Goal: Transaction & Acquisition: Purchase product/service

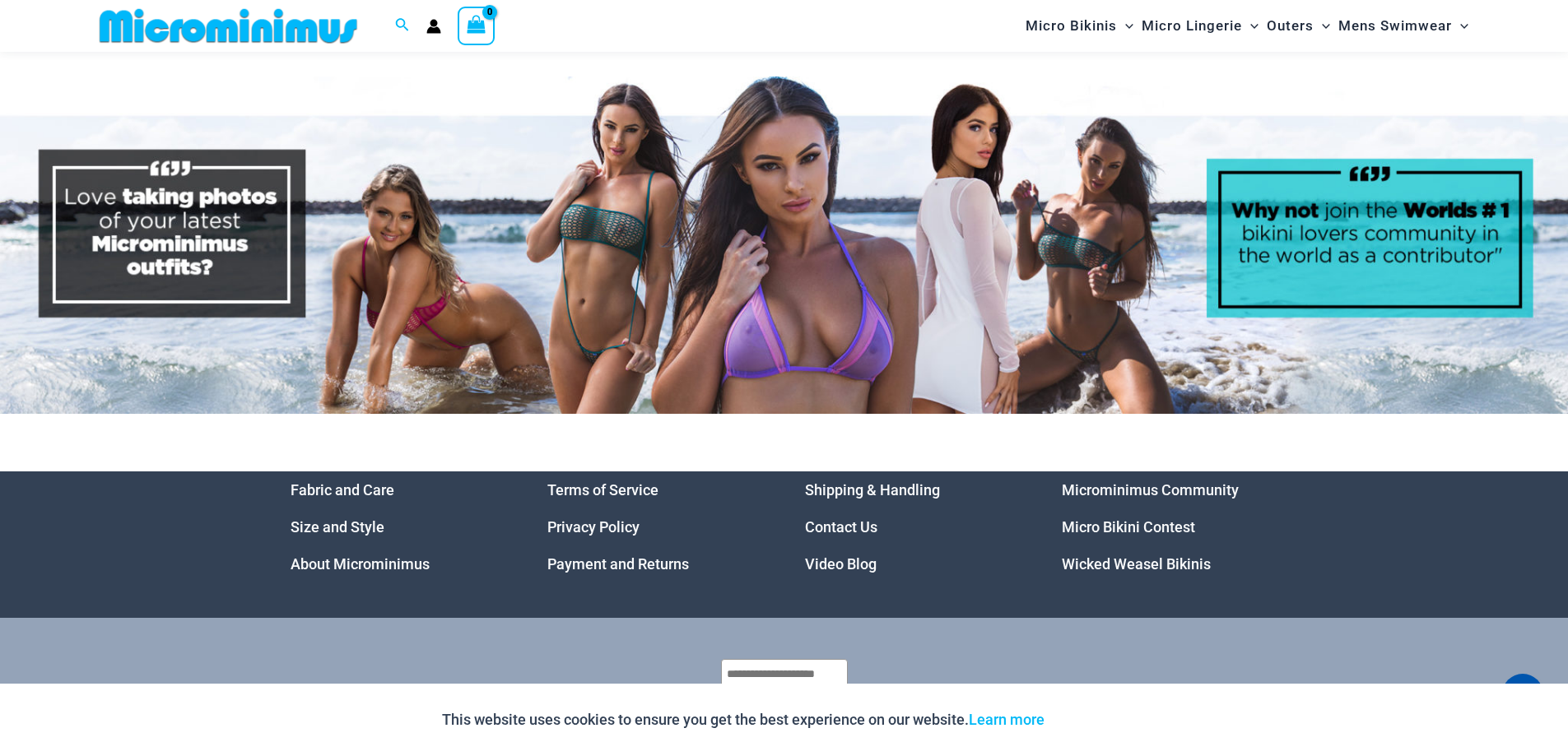
scroll to position [8427, 0]
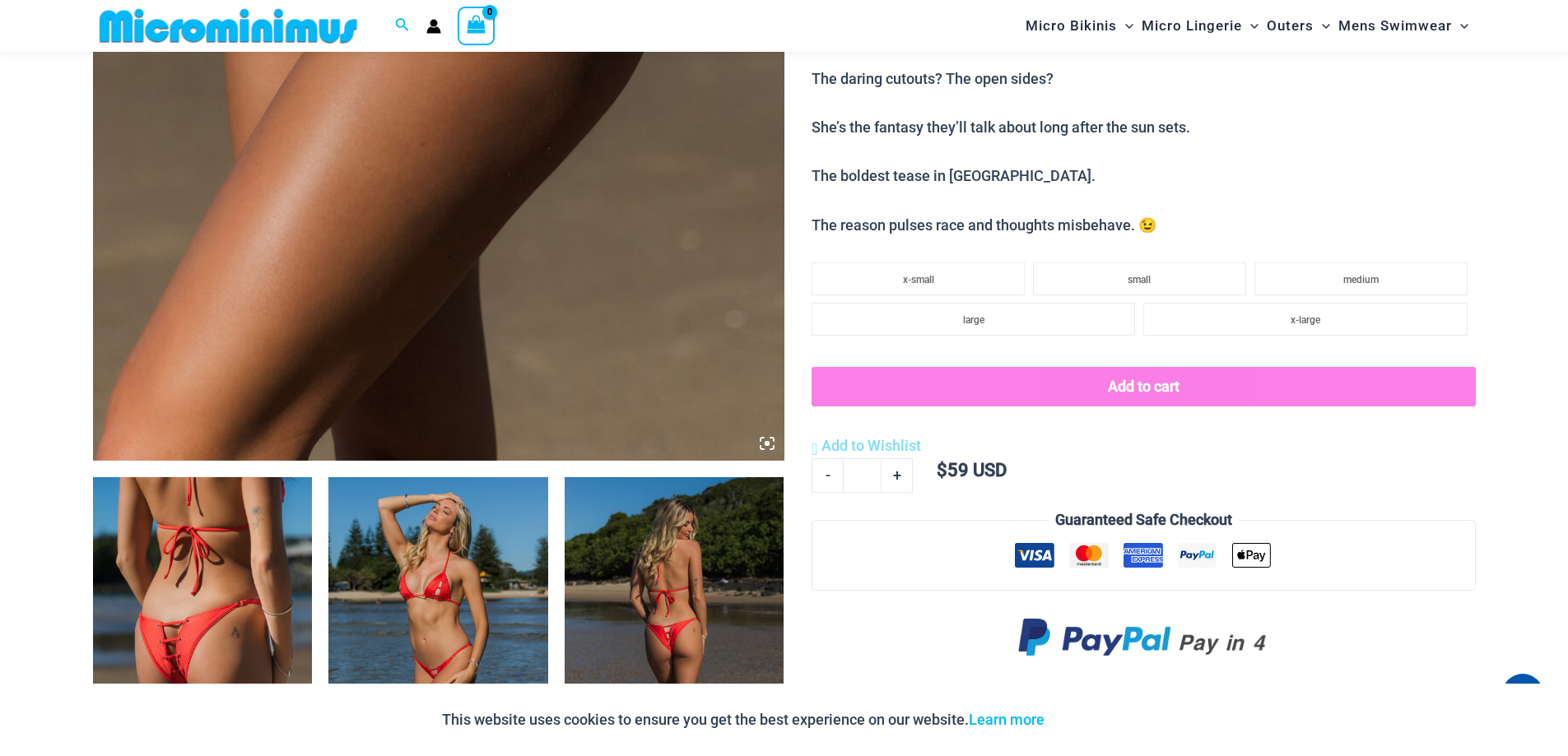
scroll to position [1055, 0]
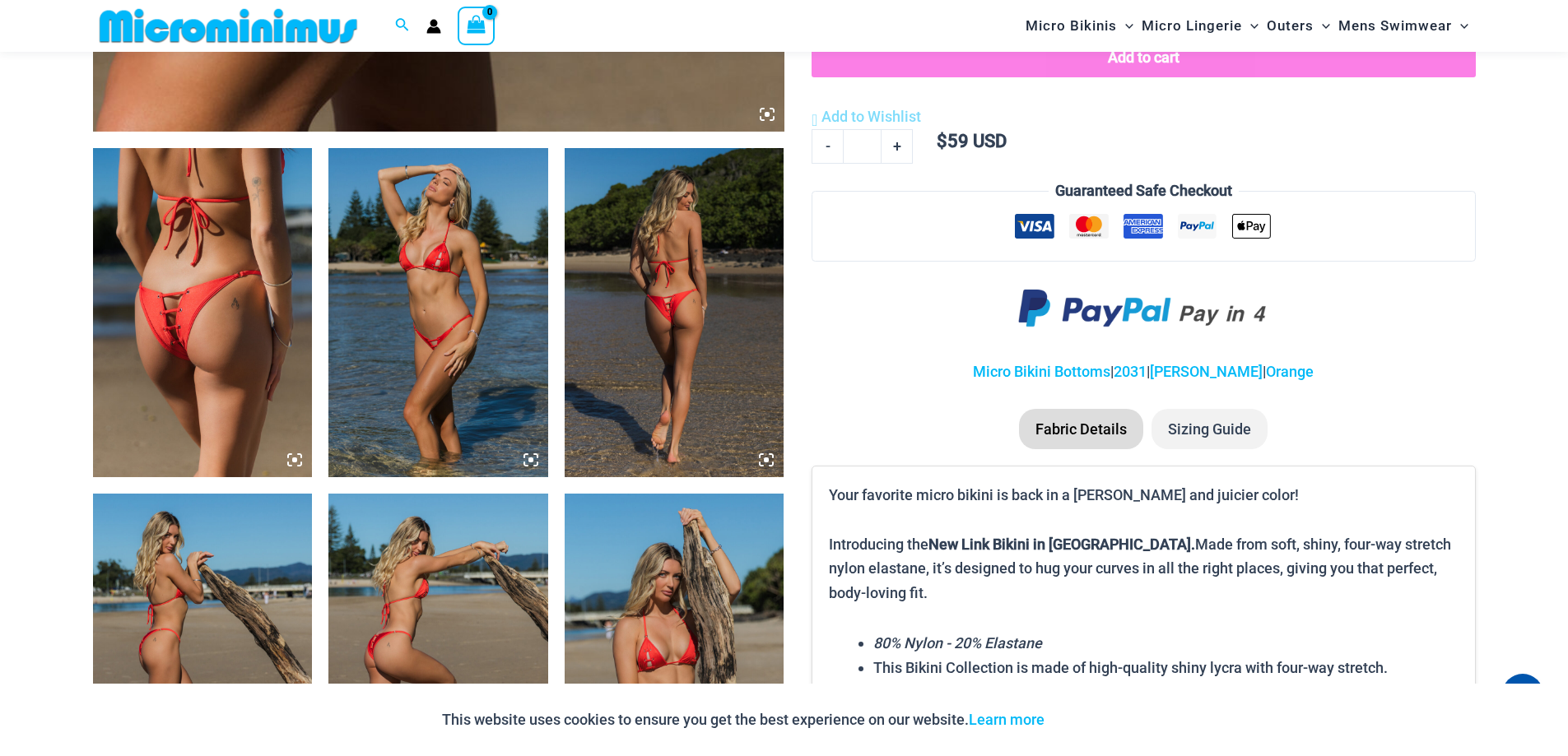
click at [291, 456] on icon at bounding box center [294, 460] width 14 height 14
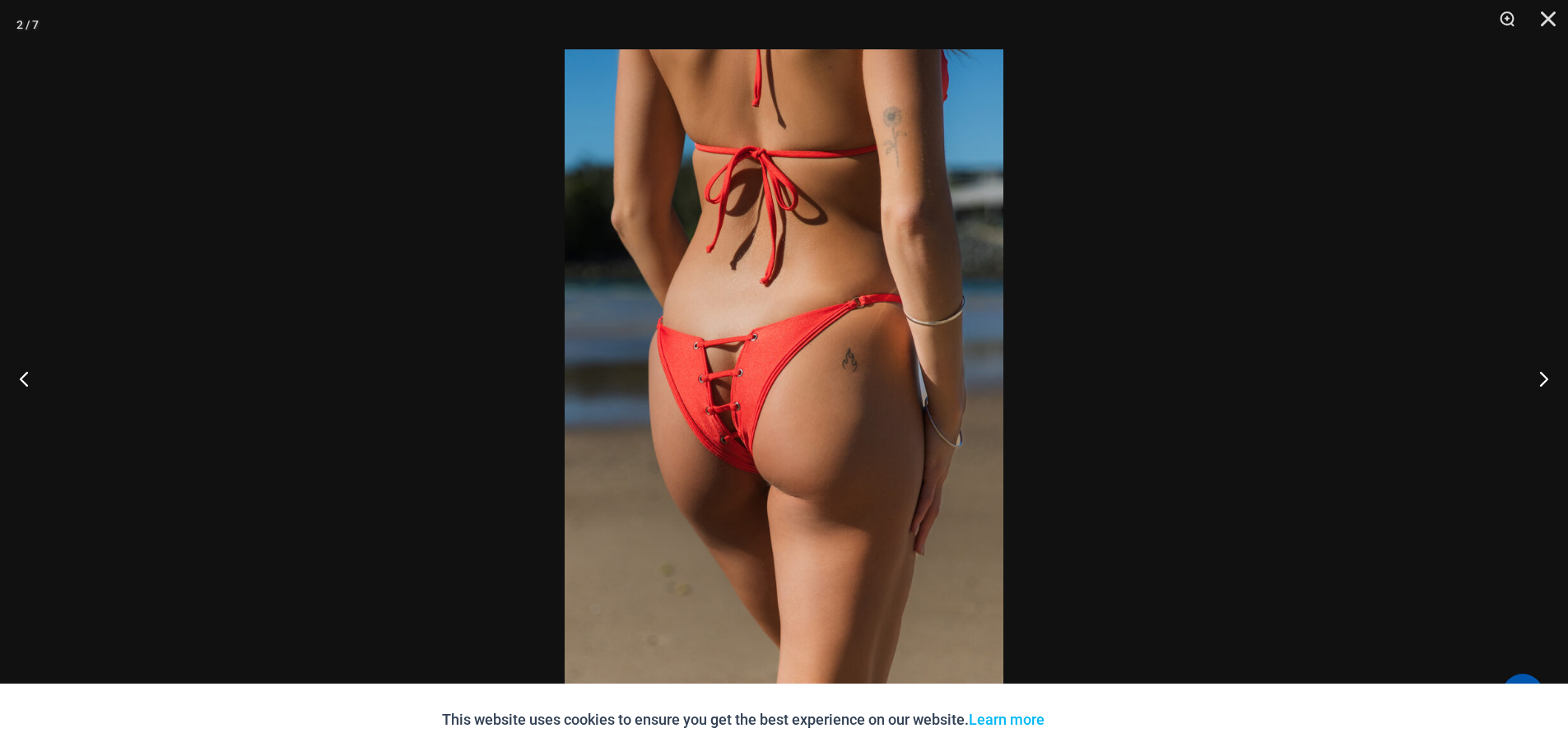
click at [740, 439] on img at bounding box center [784, 378] width 439 height 658
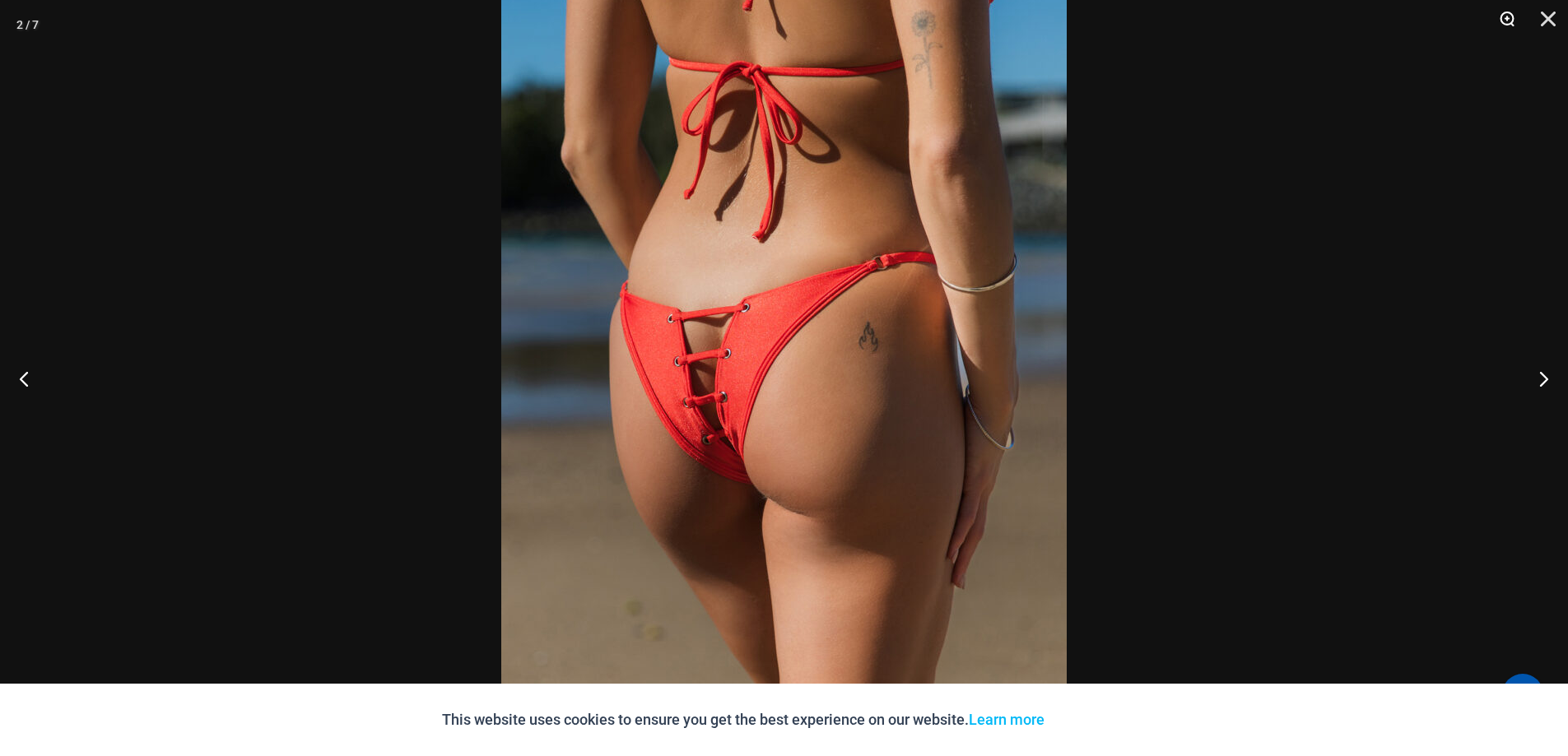
click at [1506, 14] on button "Zoom" at bounding box center [1501, 25] width 41 height 49
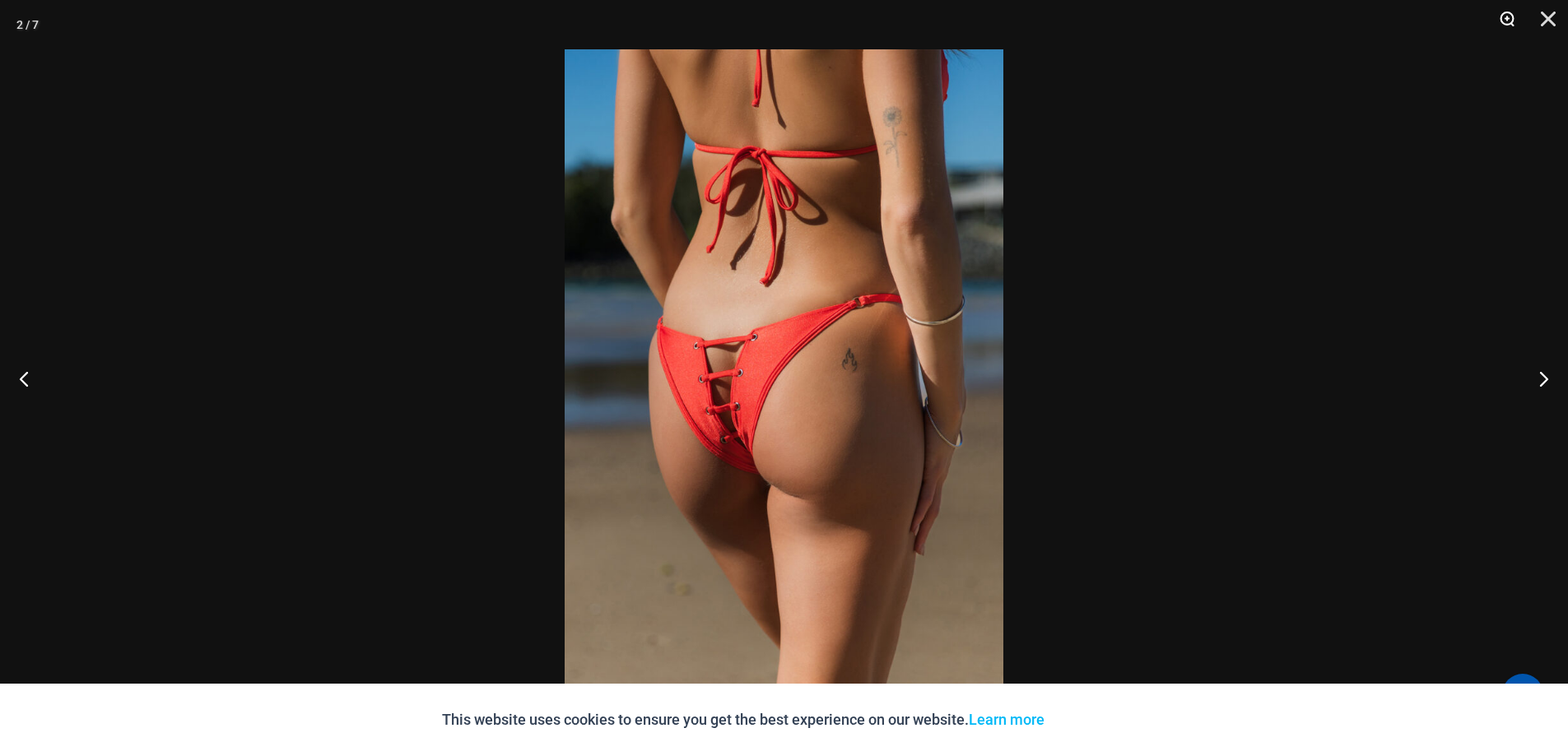
click at [1506, 14] on button "Zoom" at bounding box center [1501, 25] width 41 height 49
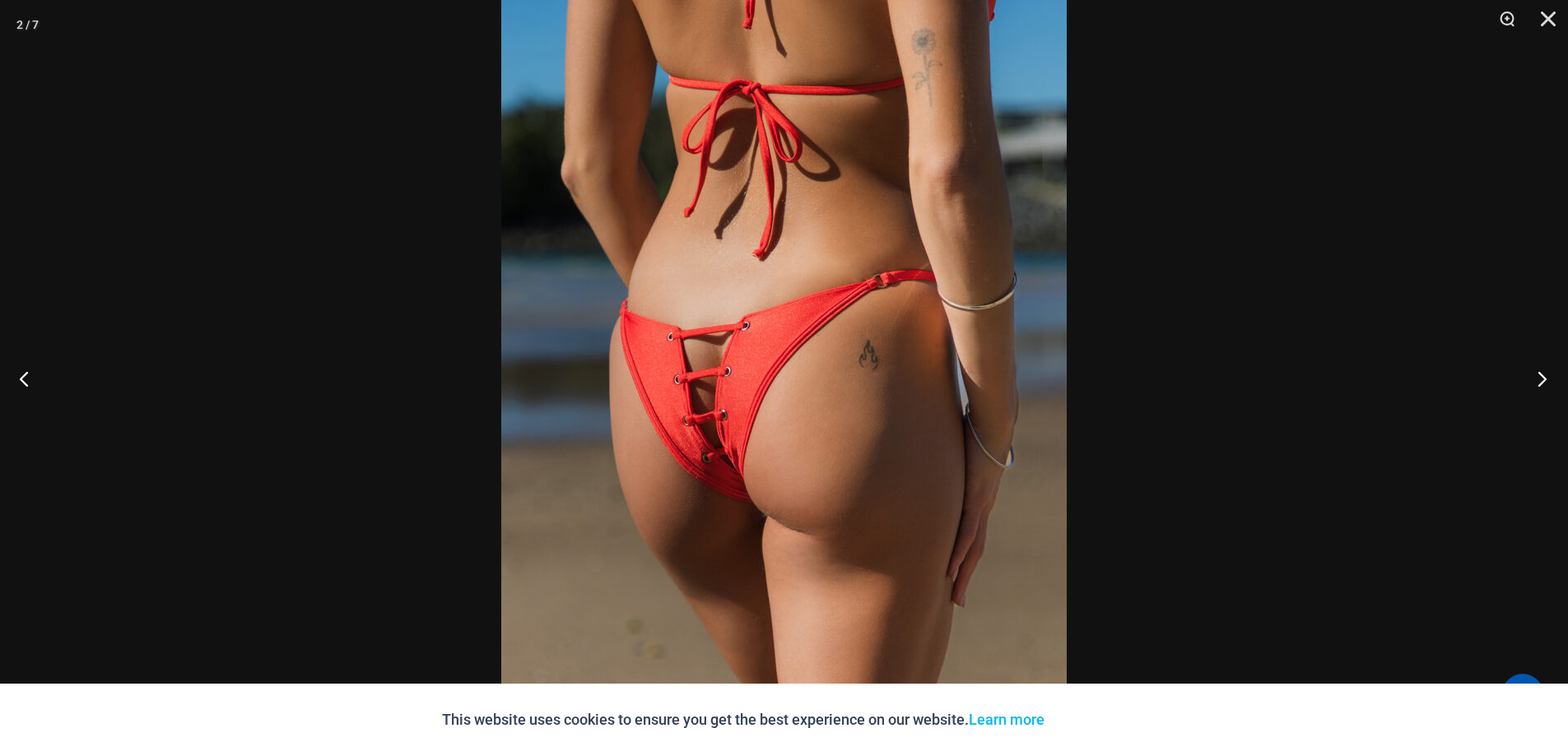
click at [1538, 370] on button "Next" at bounding box center [1537, 378] width 62 height 82
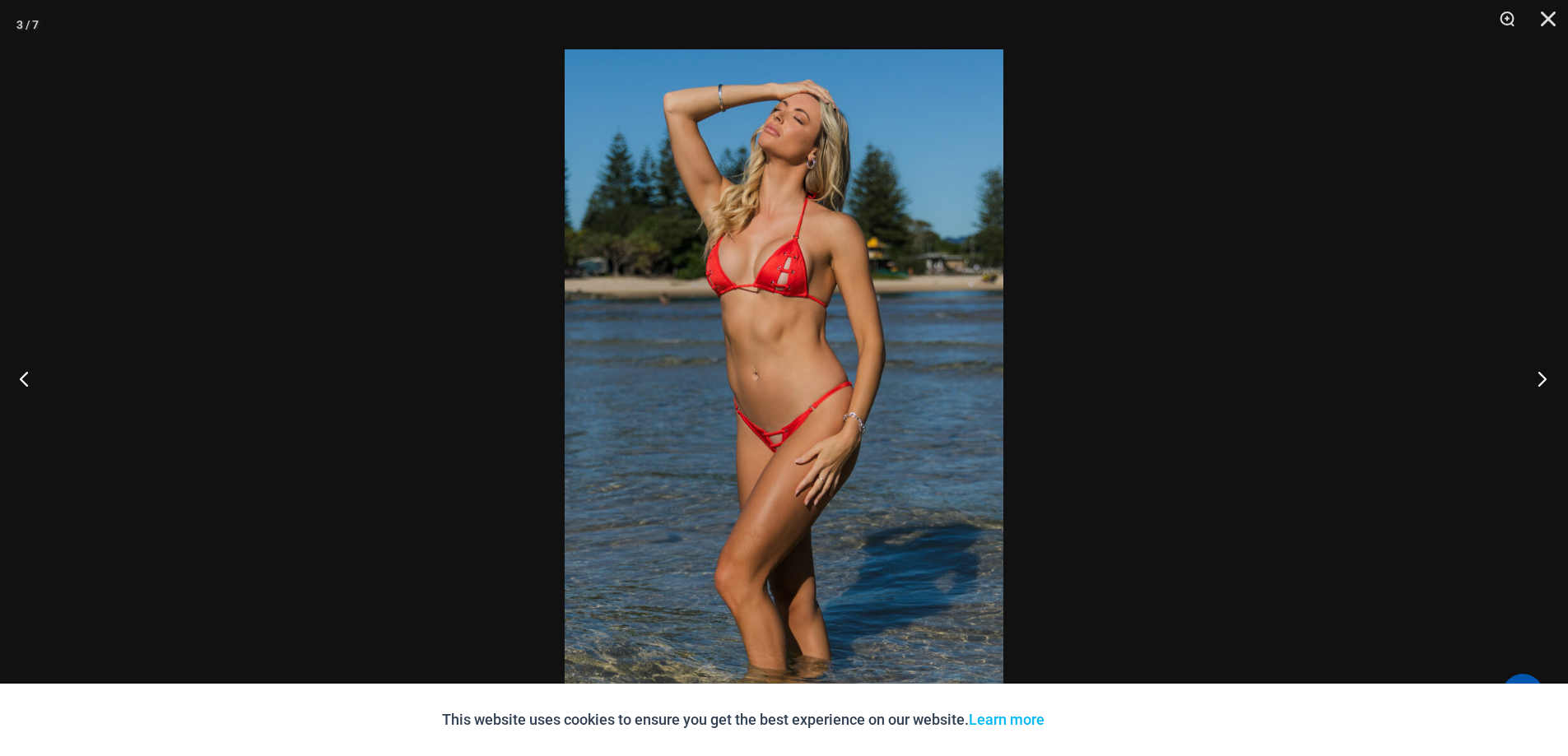
click at [1541, 373] on button "Next" at bounding box center [1537, 378] width 62 height 82
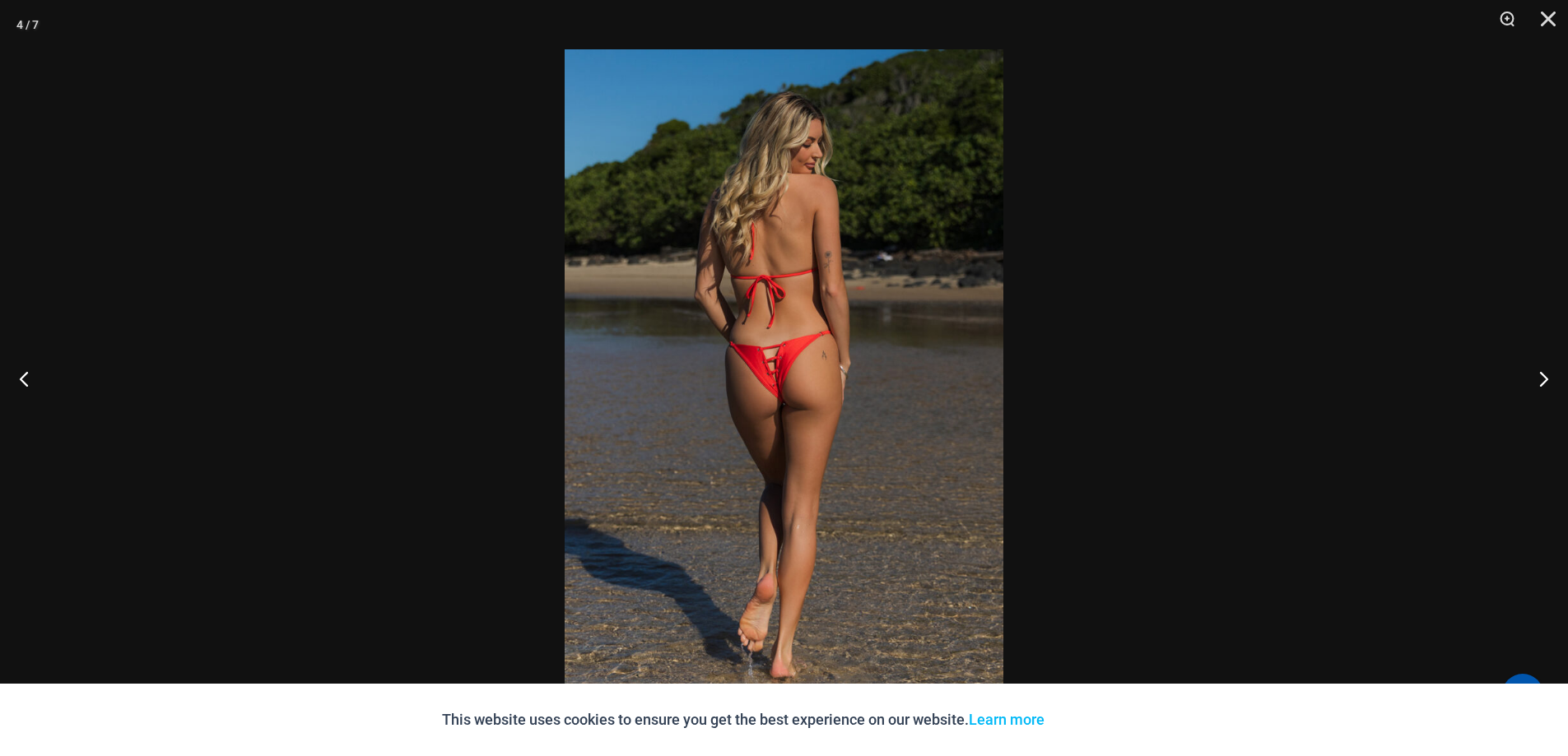
click at [788, 386] on img at bounding box center [784, 378] width 439 height 658
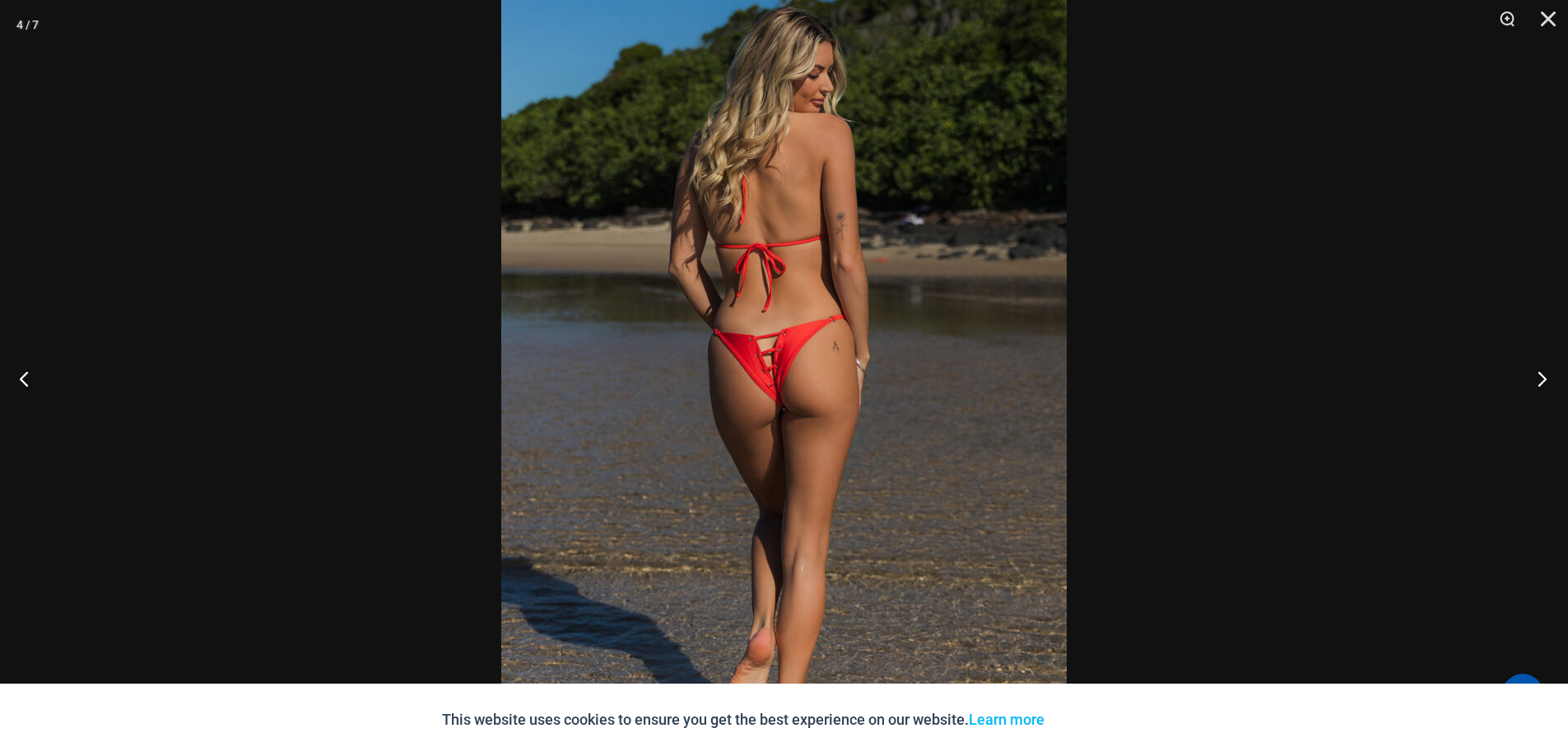
click at [1543, 376] on button "Next" at bounding box center [1537, 378] width 62 height 82
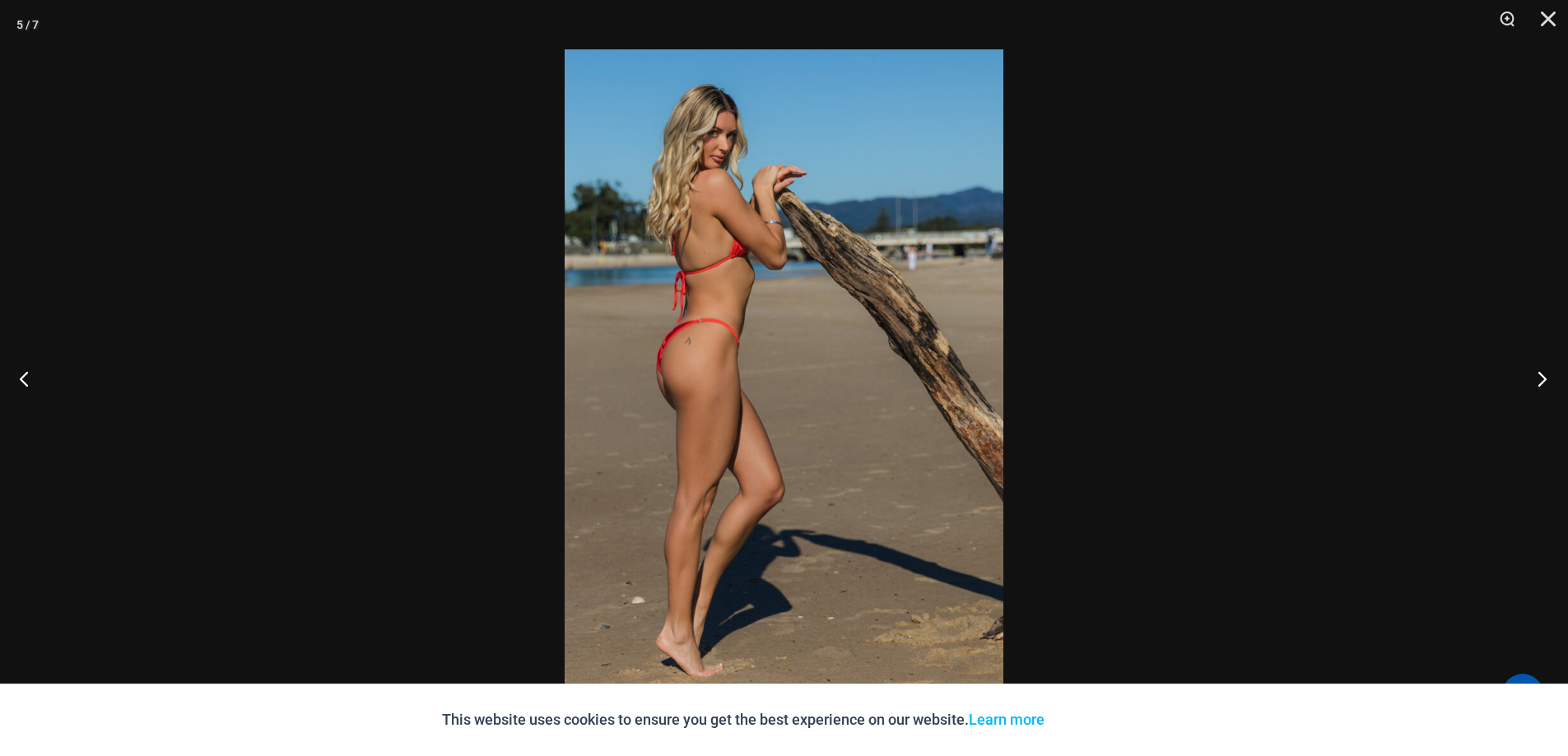
click at [1543, 376] on button "Next" at bounding box center [1537, 378] width 62 height 82
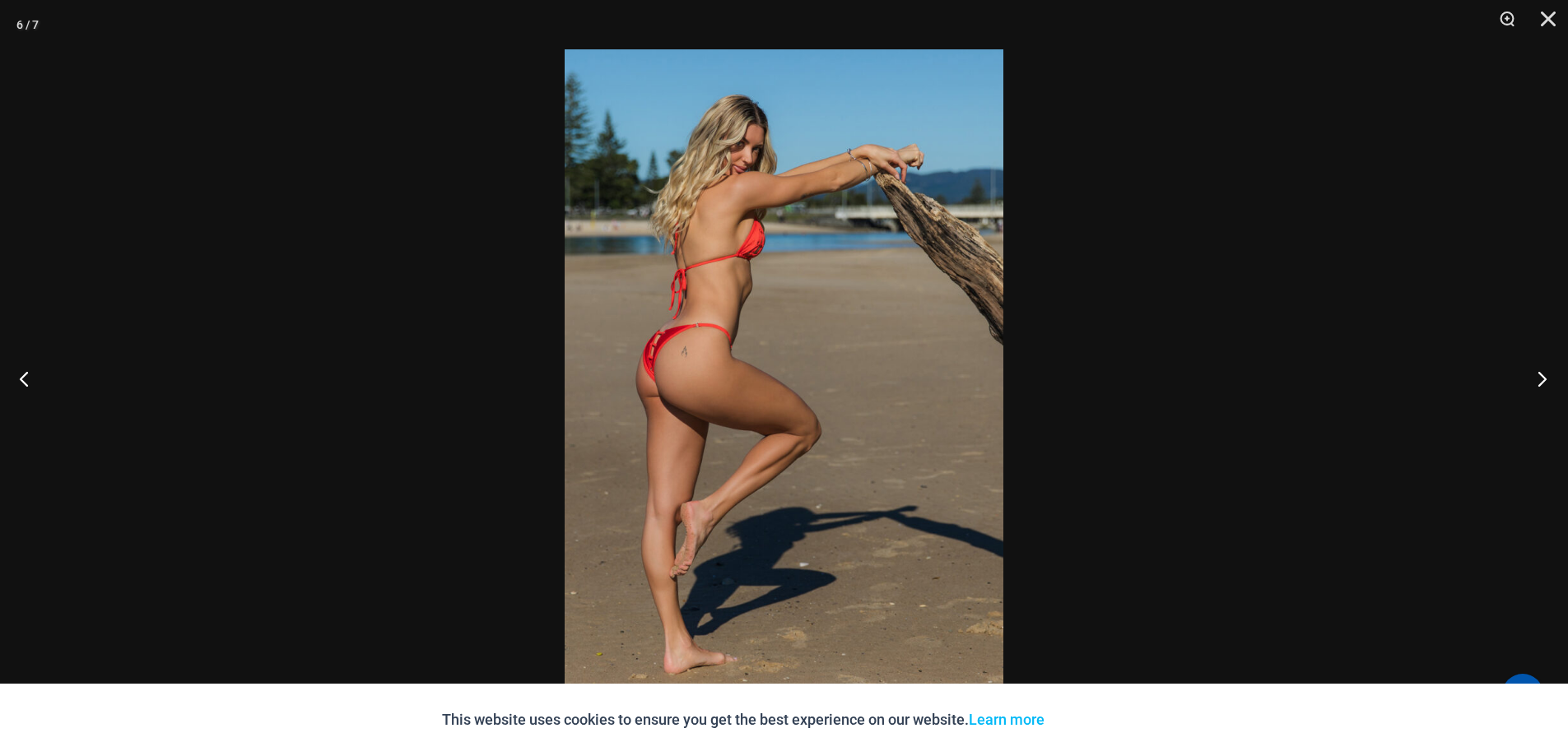
click at [1543, 376] on button "Next" at bounding box center [1537, 378] width 62 height 82
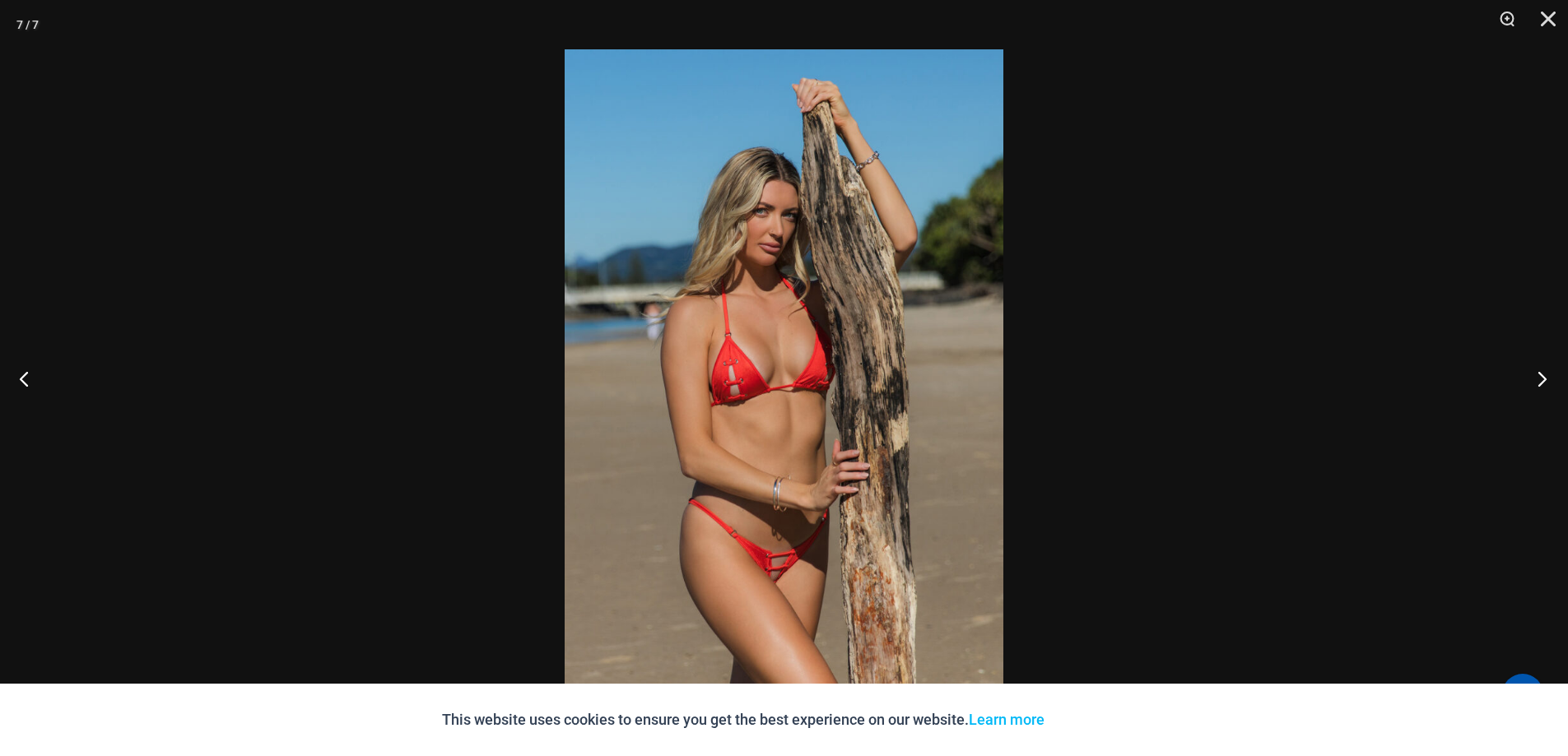
click at [1543, 376] on button "Next" at bounding box center [1537, 378] width 62 height 82
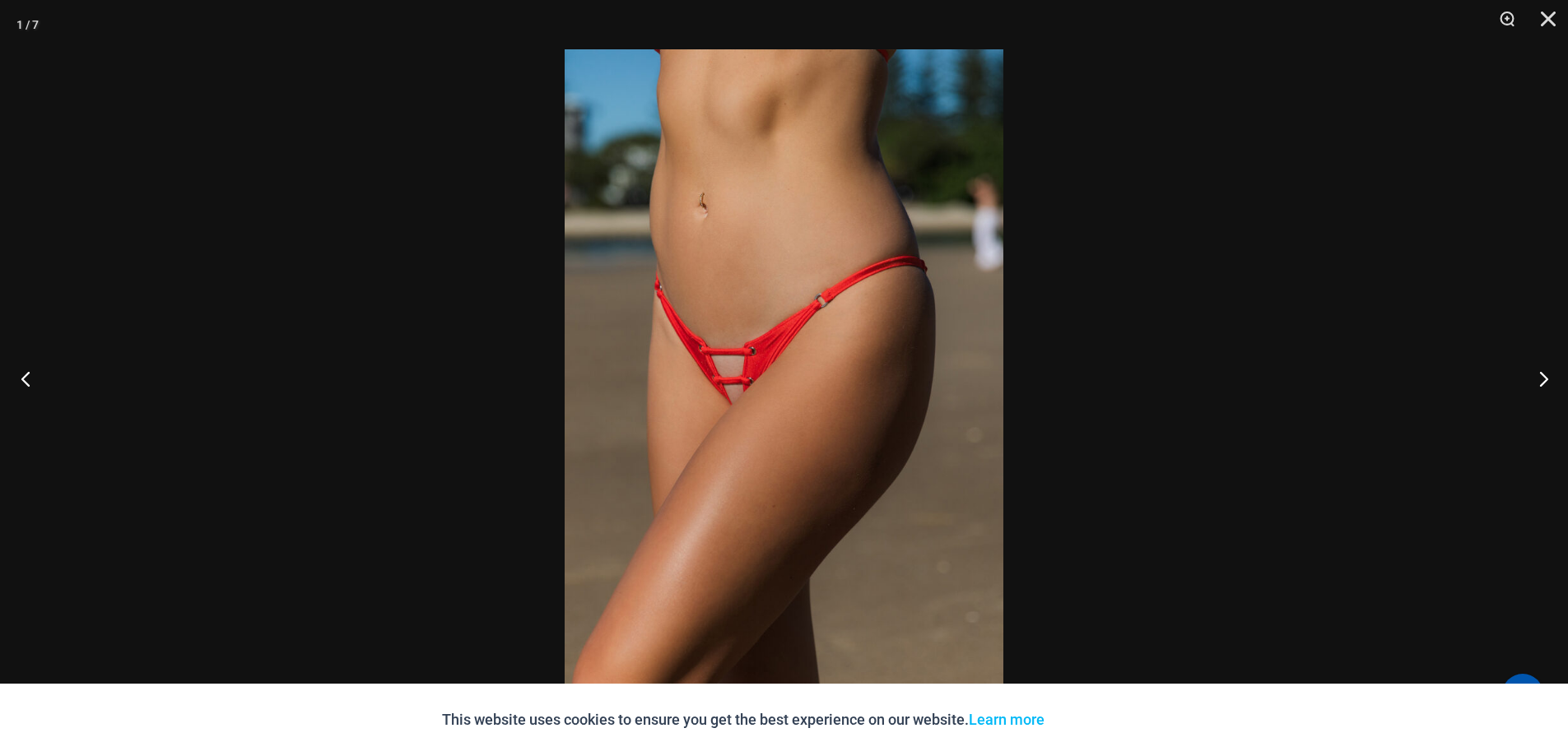
click at [31, 377] on button "Previous" at bounding box center [30, 378] width 62 height 82
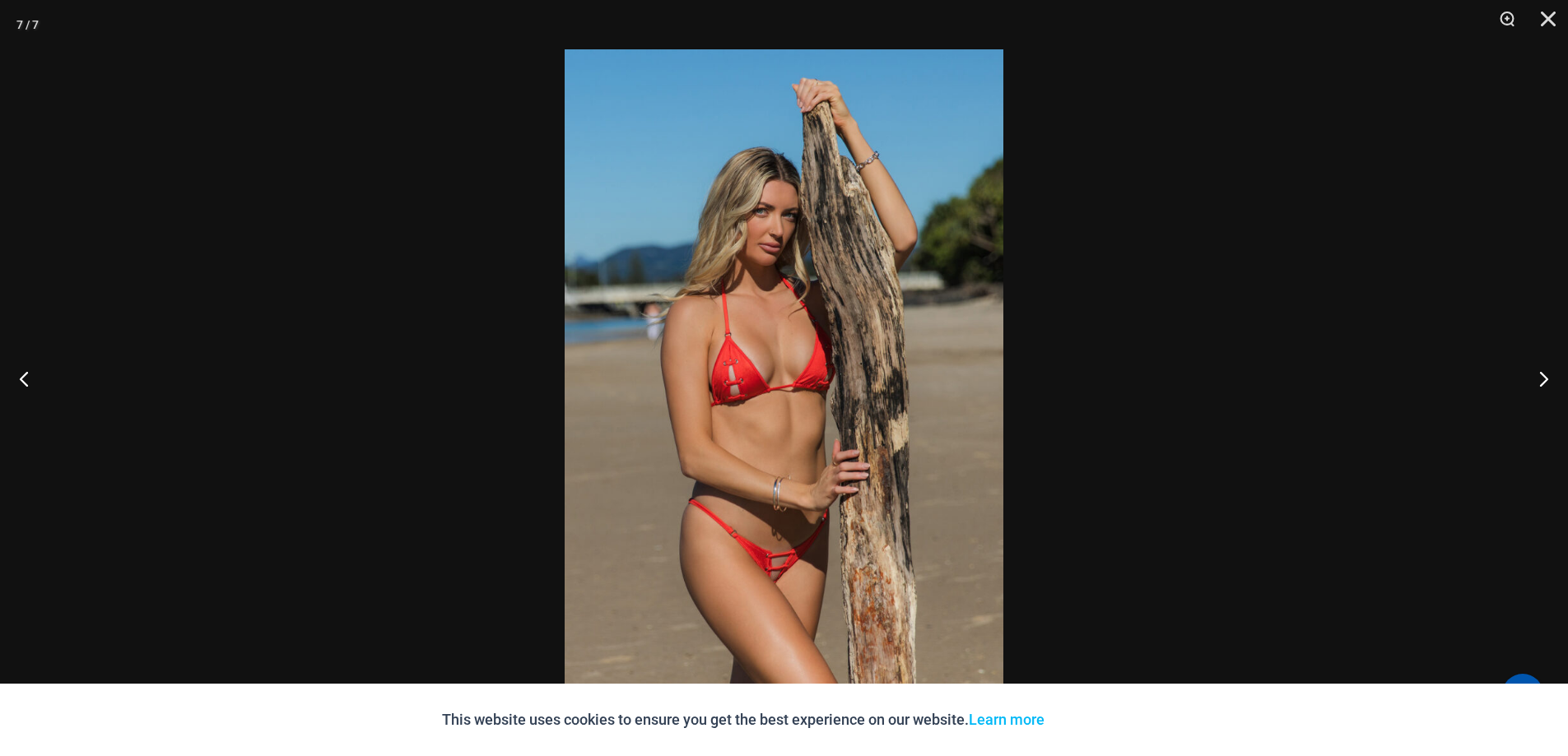
click at [789, 573] on img at bounding box center [784, 378] width 439 height 658
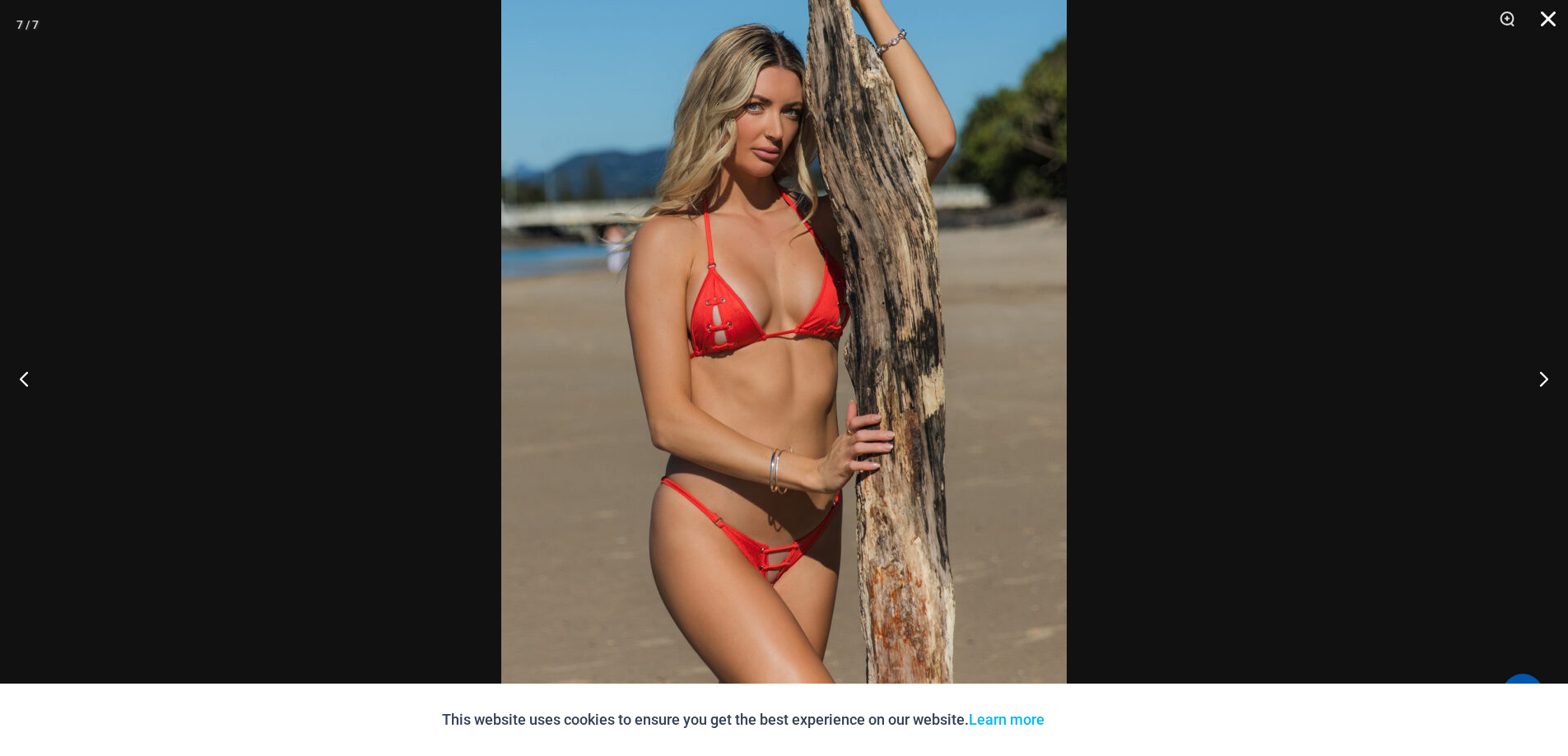
click at [1545, 14] on button "Close" at bounding box center [1542, 25] width 41 height 49
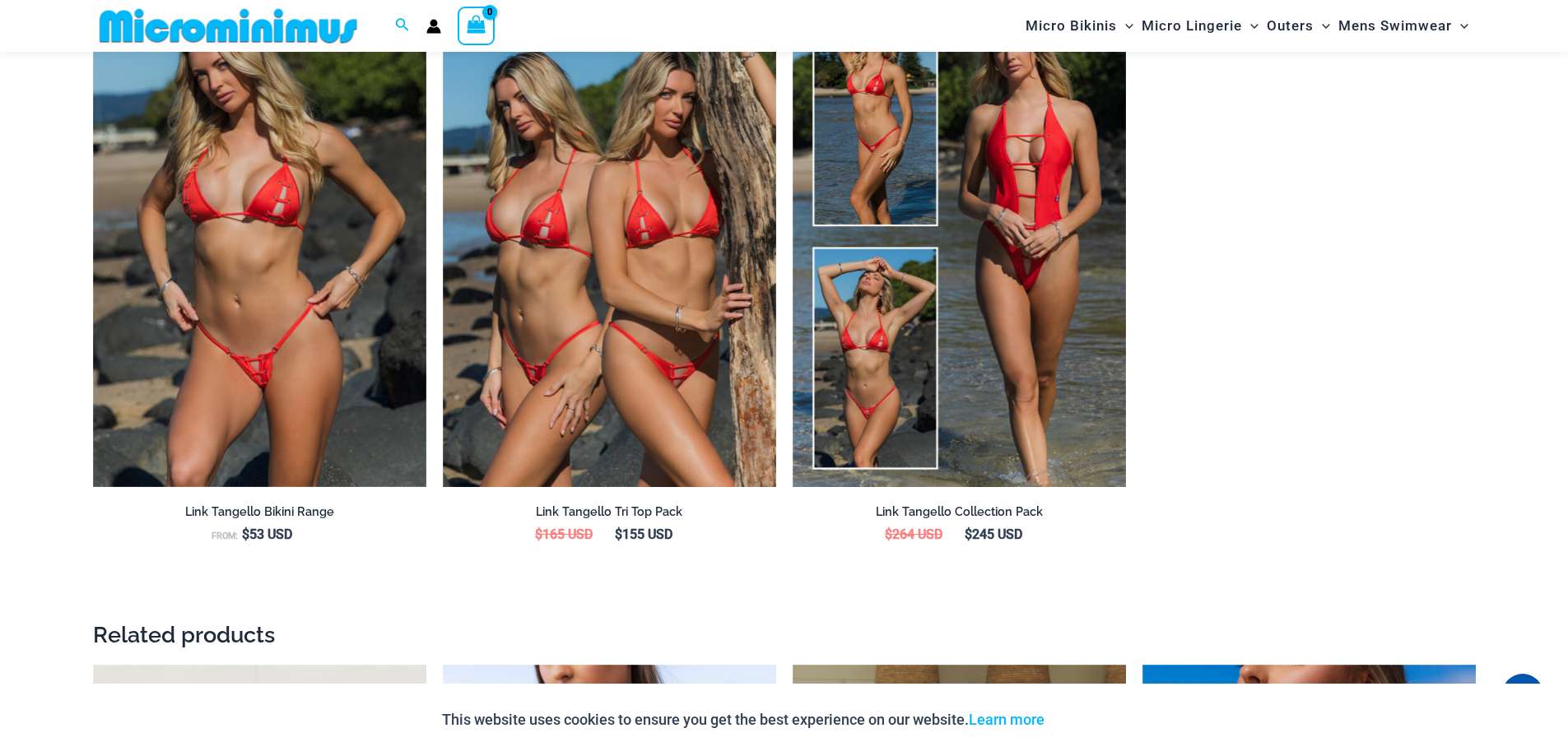
scroll to position [1796, 0]
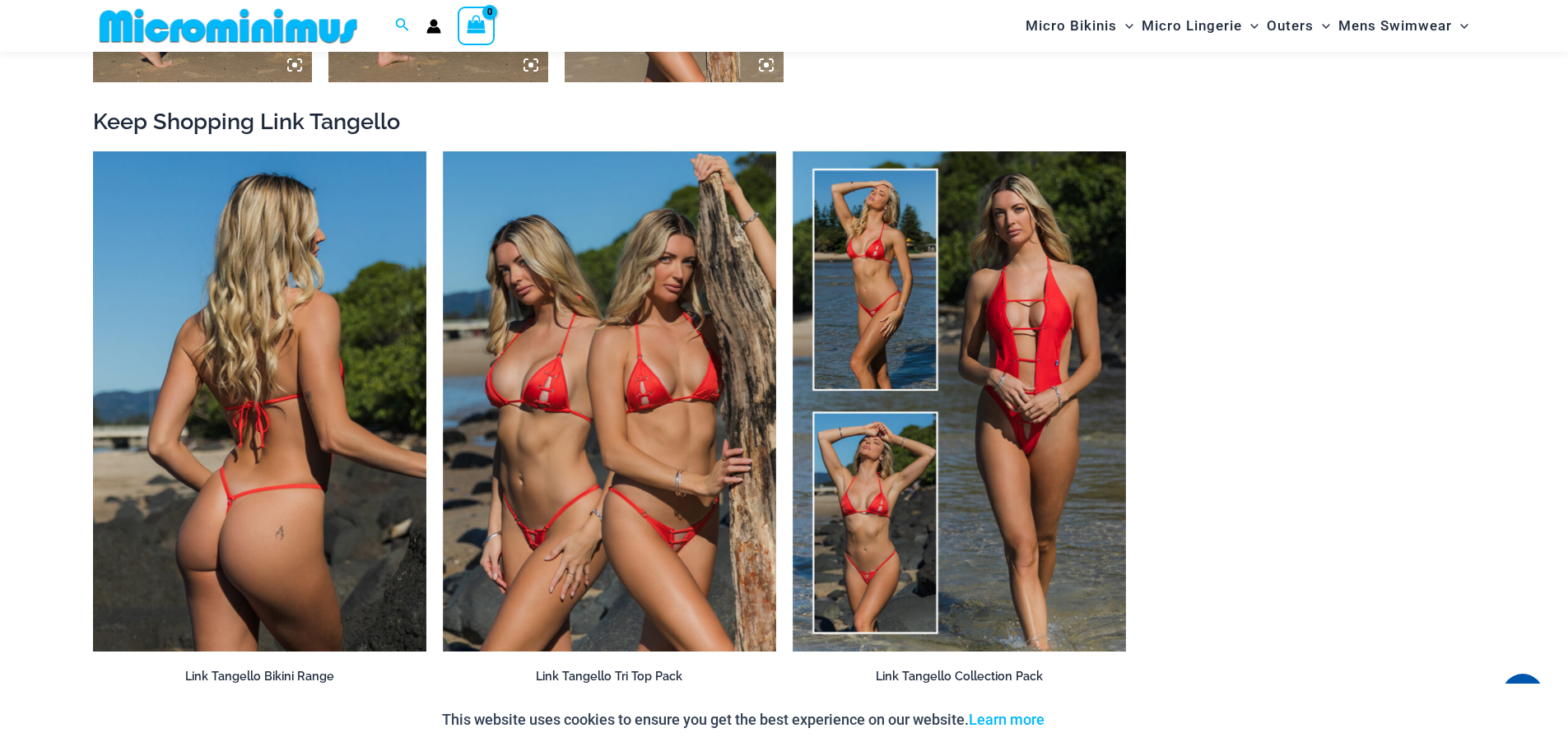
click at [286, 438] on img at bounding box center [260, 401] width 334 height 500
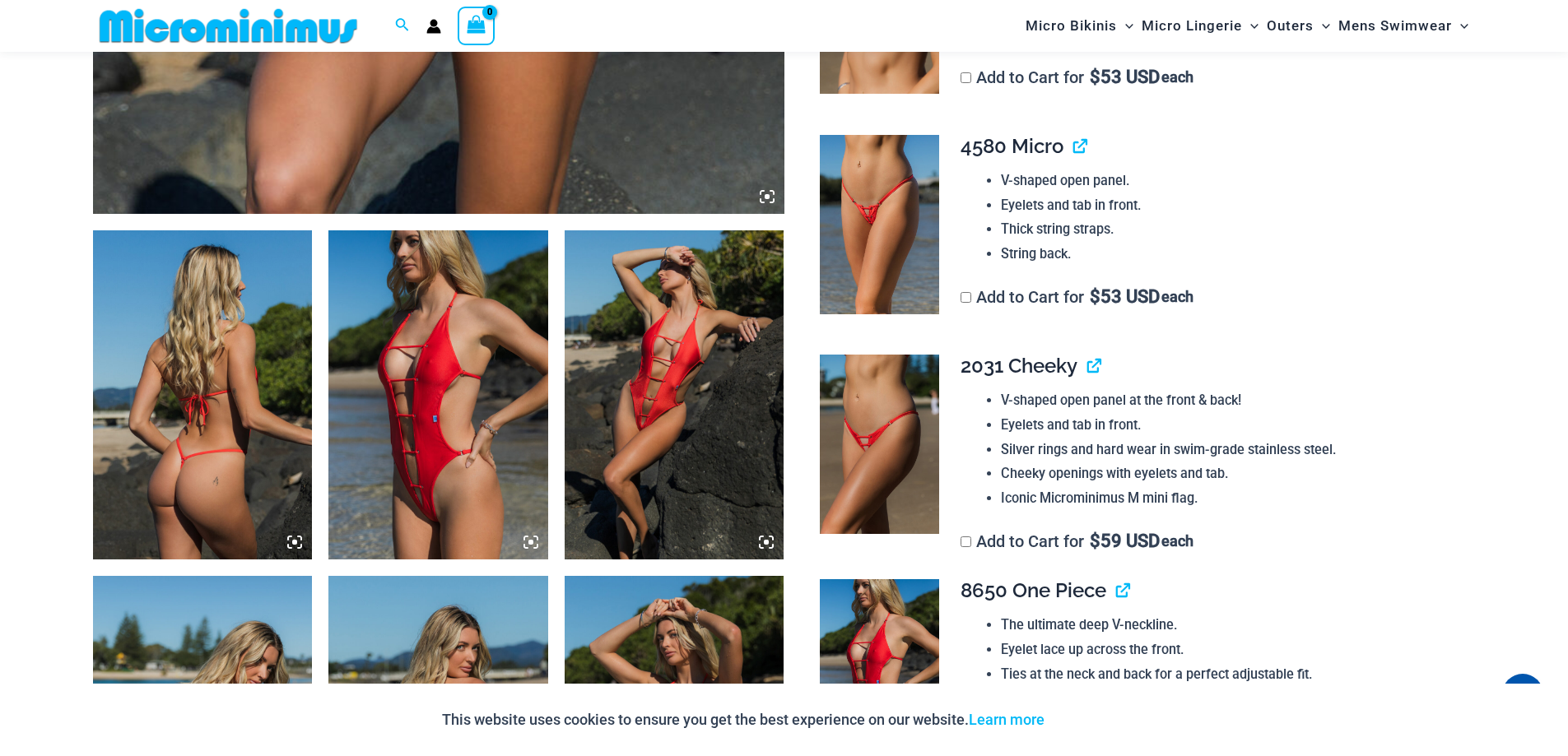
scroll to position [1137, 0]
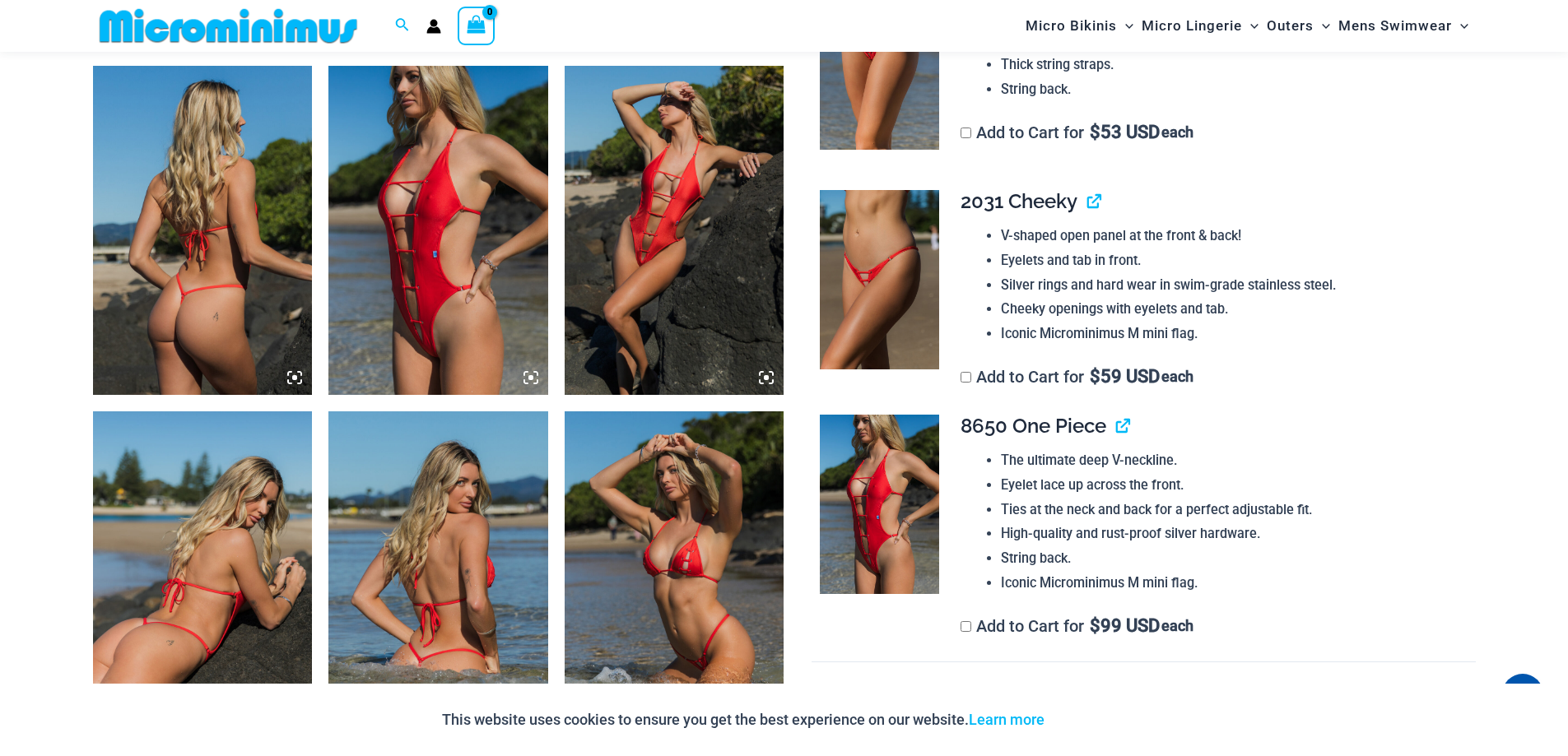
click at [533, 378] on icon at bounding box center [530, 377] width 14 height 14
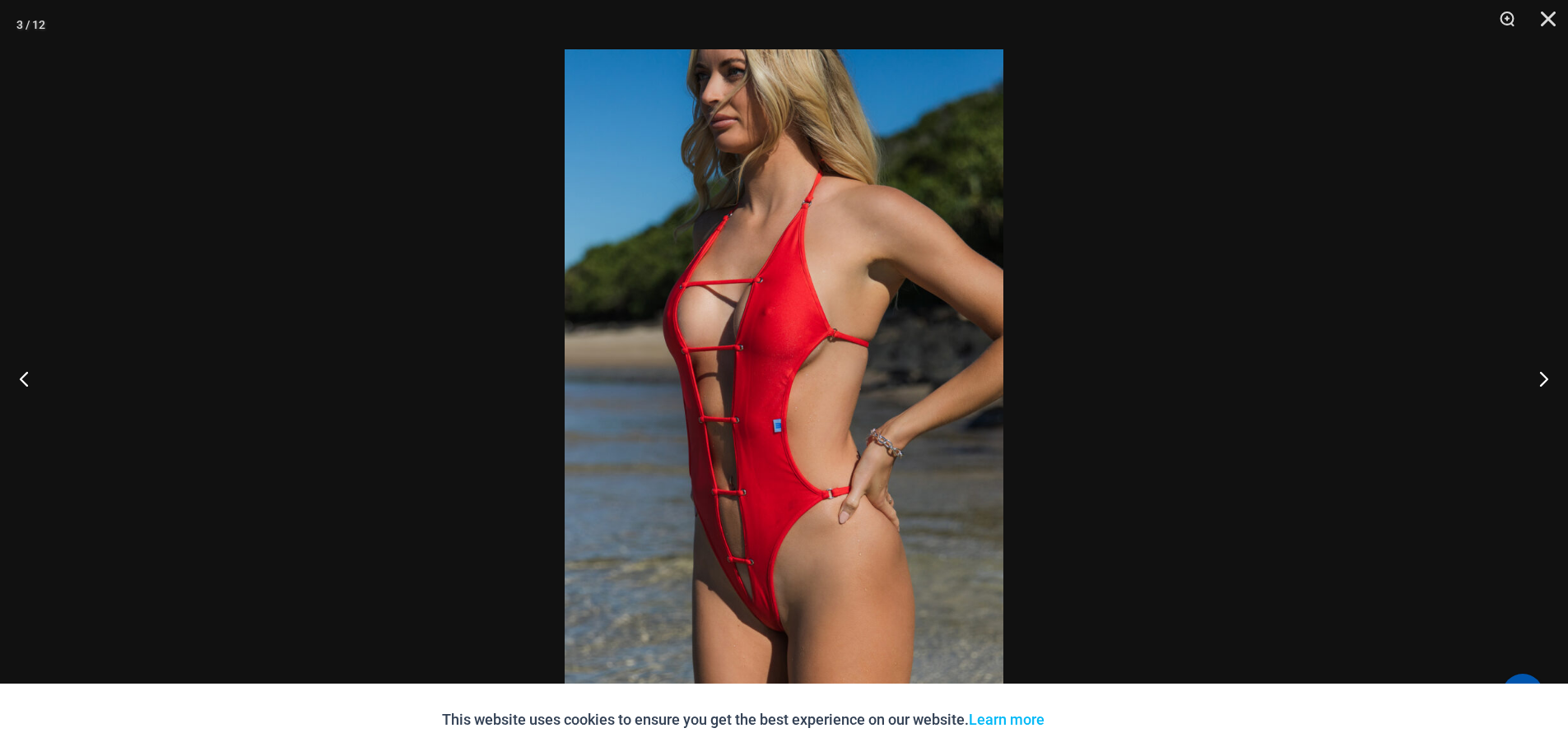
click at [786, 622] on img at bounding box center [784, 378] width 439 height 658
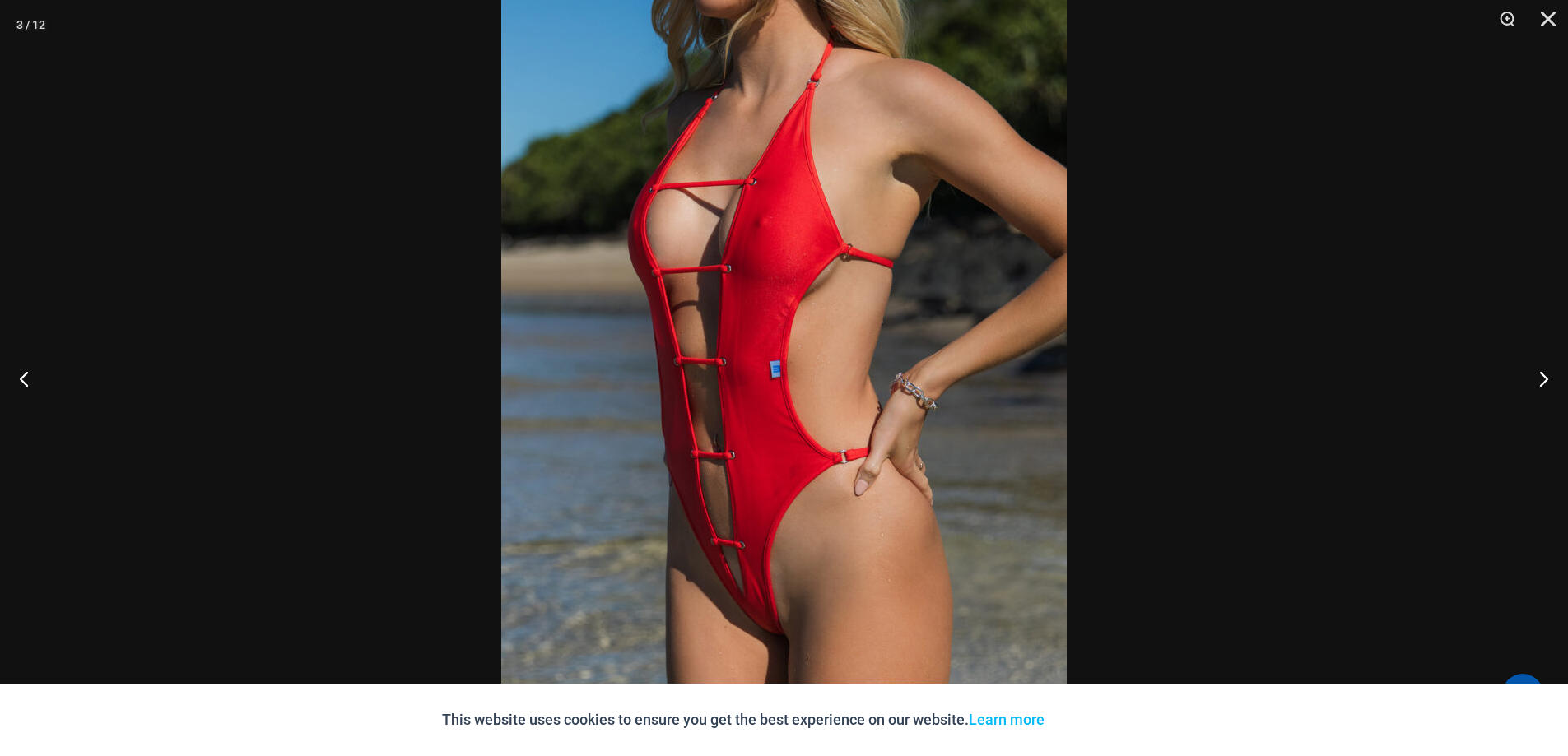
click at [1288, 347] on div at bounding box center [784, 378] width 1568 height 756
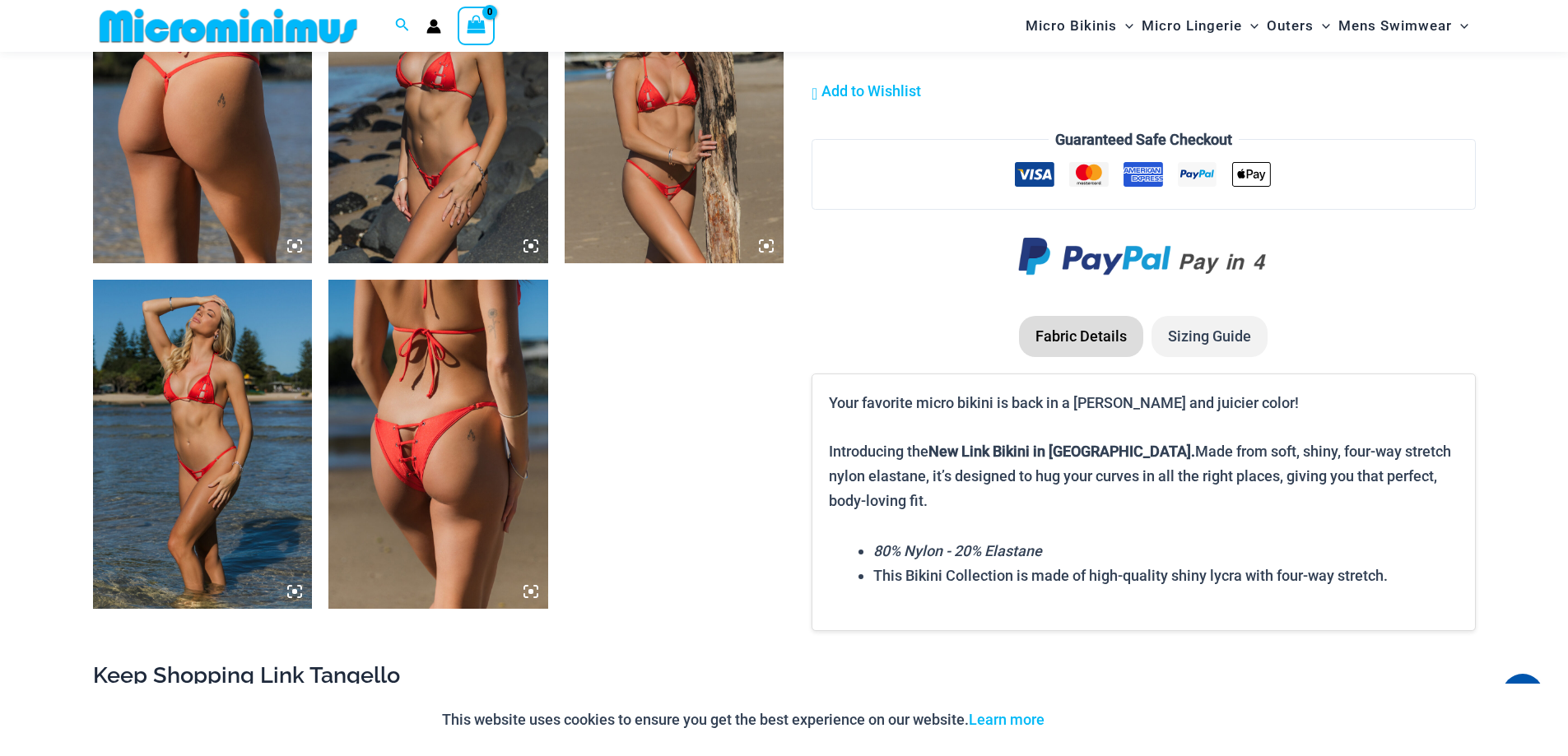
scroll to position [2042, 0]
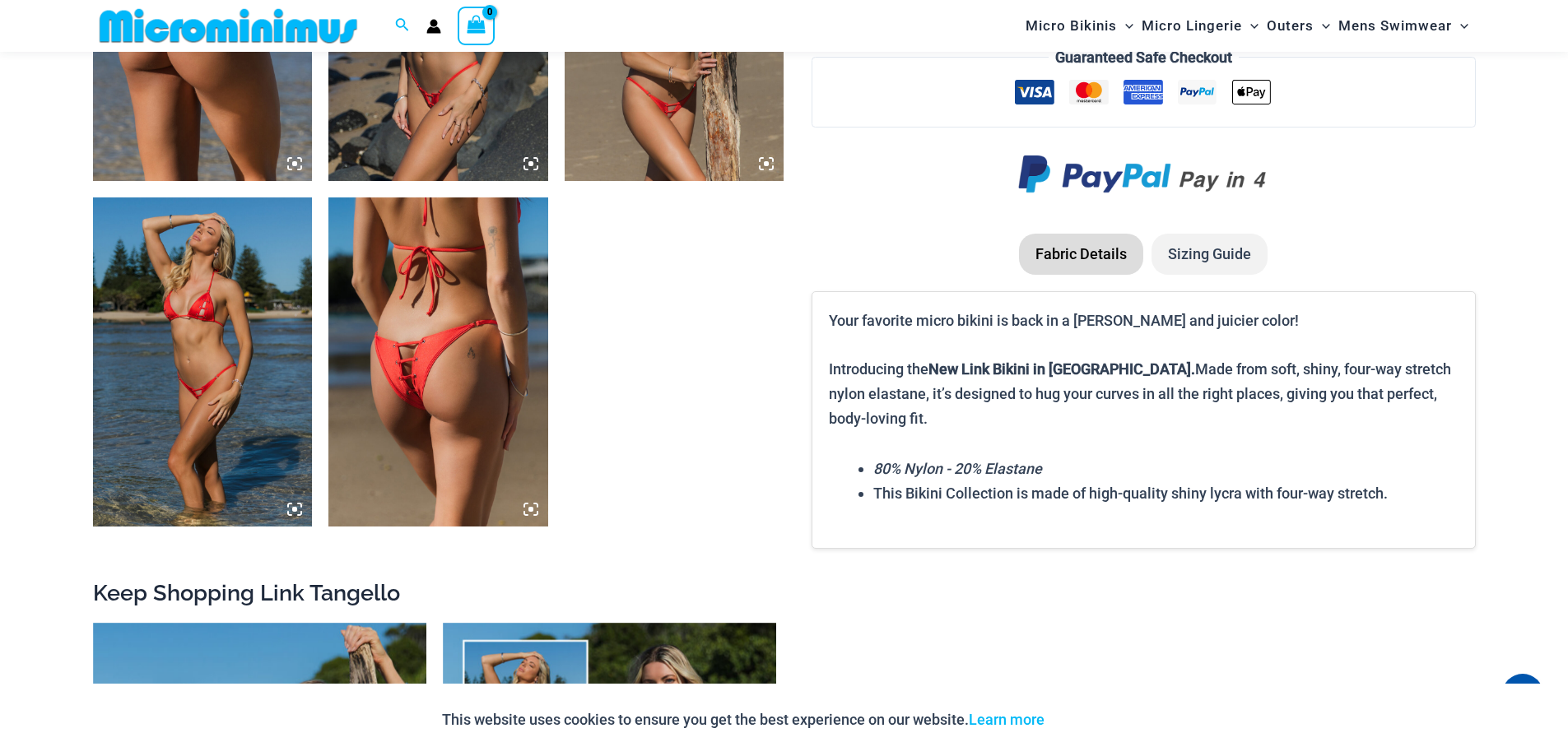
click at [535, 509] on icon at bounding box center [530, 509] width 14 height 14
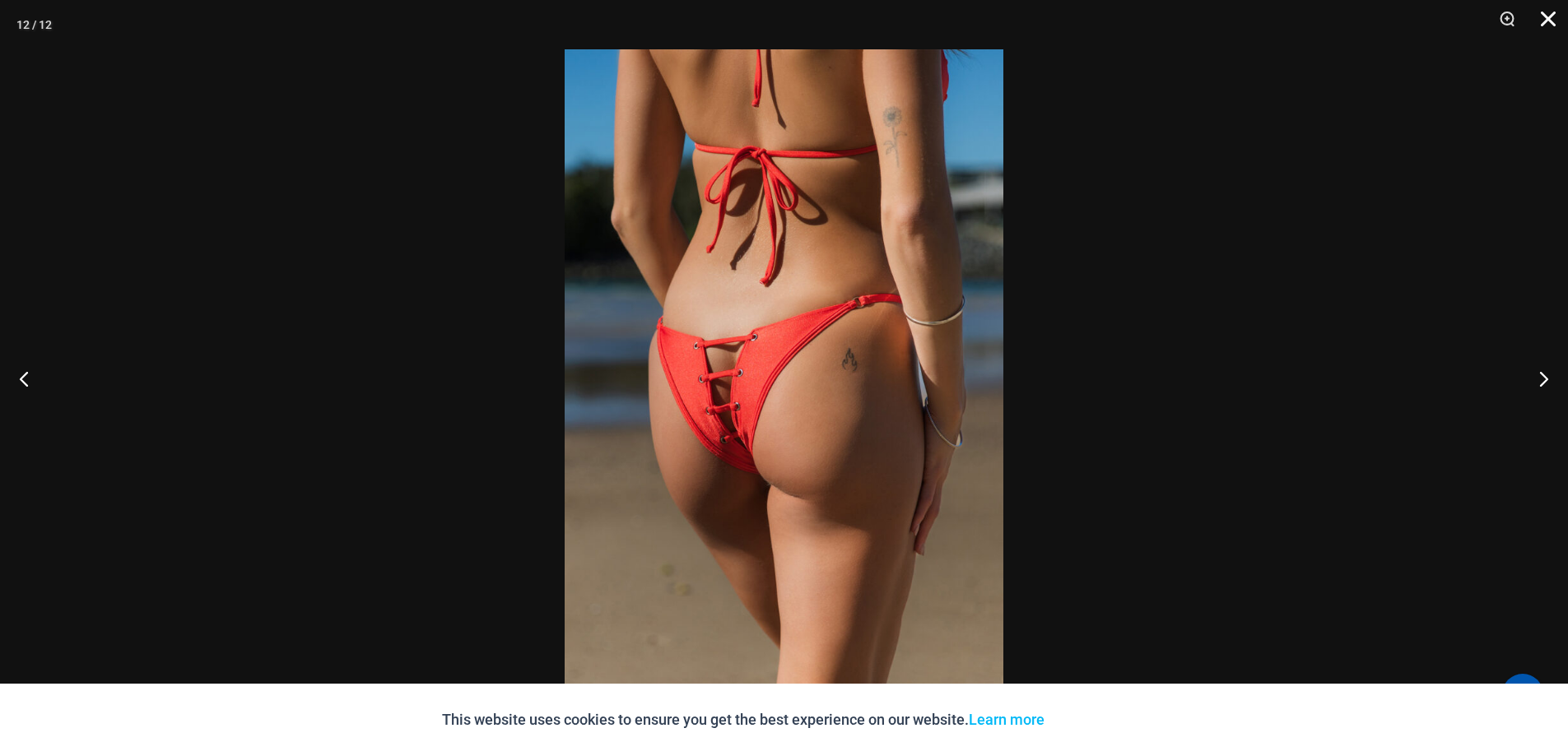
click at [1554, 13] on button "Close" at bounding box center [1542, 25] width 41 height 49
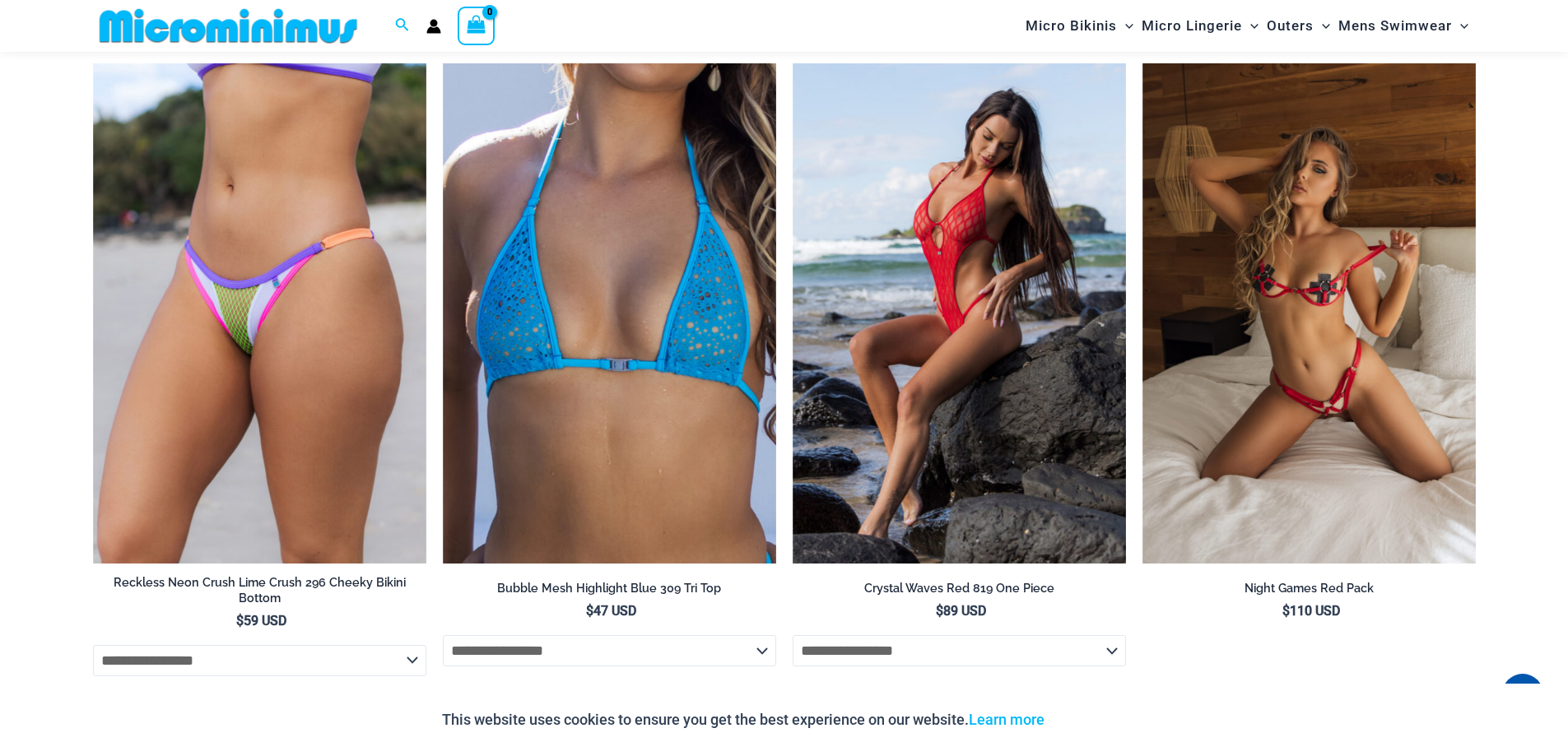
scroll to position [6325, 0]
